Goal: Browse casually

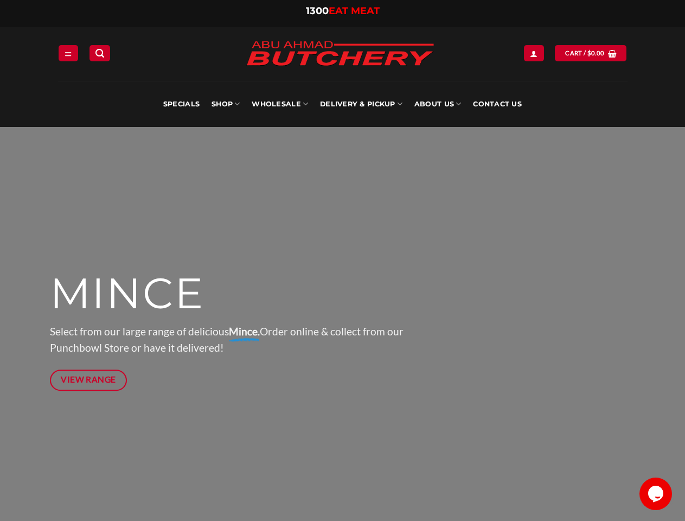
click at [342, 261] on div at bounding box center [343, 330] width 586 height 407
click at [68, 53] on icon "Menu" at bounding box center [69, 53] width 8 height 9
click at [226, 104] on link "SHOP" at bounding box center [226, 104] width 28 height 46
click at [281, 104] on link "Wholesale" at bounding box center [280, 104] width 56 height 46
click at [361, 104] on link "Delivery & Pickup" at bounding box center [361, 104] width 82 height 46
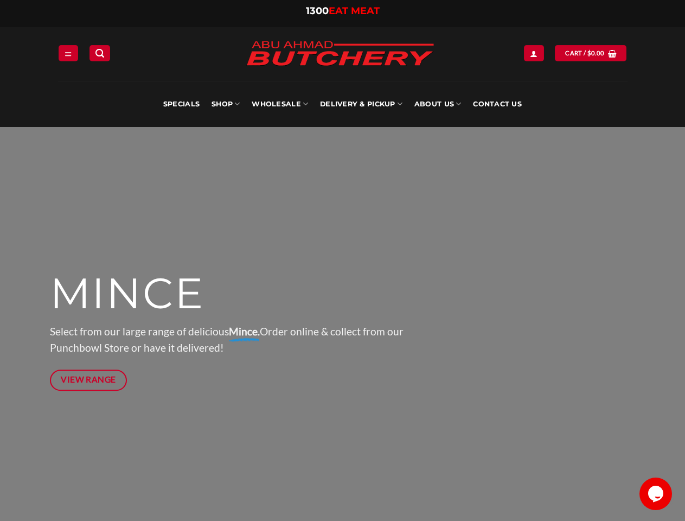
click at [438, 104] on link "About Us" at bounding box center [438, 104] width 47 height 46
click at [656, 494] on icon "Chat widget" at bounding box center [656, 494] width 15 height 16
